Goal: Obtain resource: Download file/media

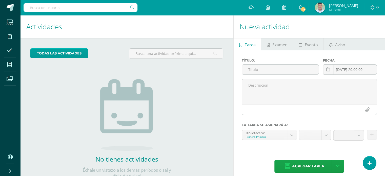
click at [80, 9] on input "text" at bounding box center [81, 7] width 114 height 9
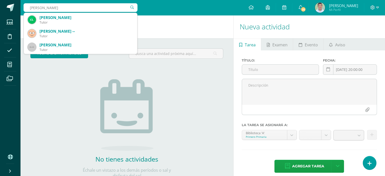
type input "carlos araujo"
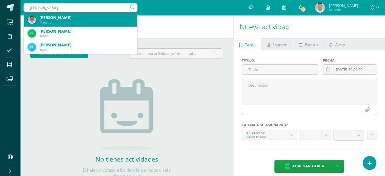
click at [74, 19] on div "[PERSON_NAME]" at bounding box center [87, 17] width 94 height 5
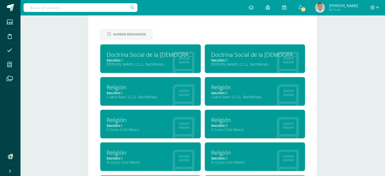
scroll to position [223, 0]
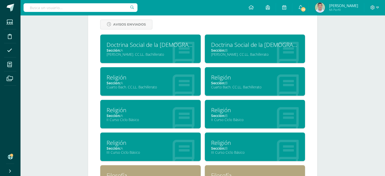
click at [74, 72] on div "[PERSON_NAME] [PERSON_NAME][EMAIL_ADDRESS][DOMAIN_NAME] Título: Filosofía y rel…" at bounding box center [202, 20] width 365 height 456
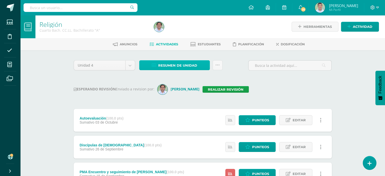
click at [187, 66] on span "Resumen de unidad" at bounding box center [177, 65] width 39 height 9
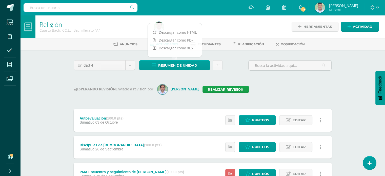
click at [55, 96] on div "Religión Cuarto Bach. CC.LL. Bachillerato "A" Herramientas Detalle de asistenci…" at bounding box center [202, 157] width 365 height 284
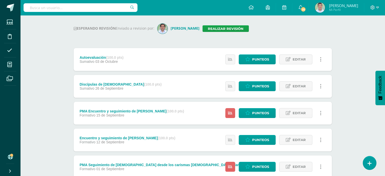
scroll to position [71, 0]
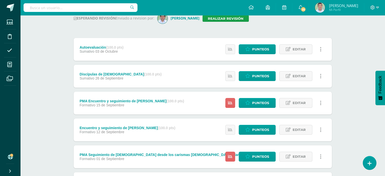
click at [203, 32] on div "Unidad 4 Unidad 1 Unidad 2 Unidad 3 Unidad 4 Resumen de unidad Subir actividade…" at bounding box center [203, 103] width 262 height 229
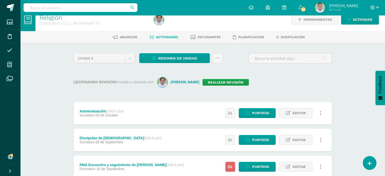
scroll to position [0, 0]
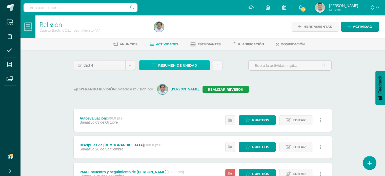
click at [181, 65] on span "Resumen de unidad" at bounding box center [177, 65] width 39 height 9
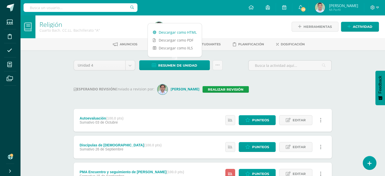
click at [185, 33] on link "Descargar como HTML" at bounding box center [175, 32] width 54 height 8
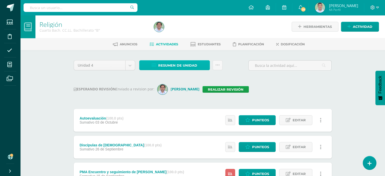
click at [186, 64] on span "Resumen de unidad" at bounding box center [177, 65] width 39 height 9
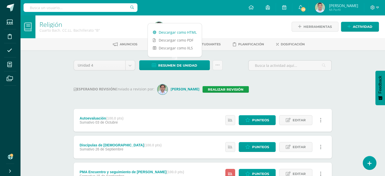
click at [188, 30] on link "Descargar como HTML" at bounding box center [175, 32] width 54 height 8
